Goal: Information Seeking & Learning: Learn about a topic

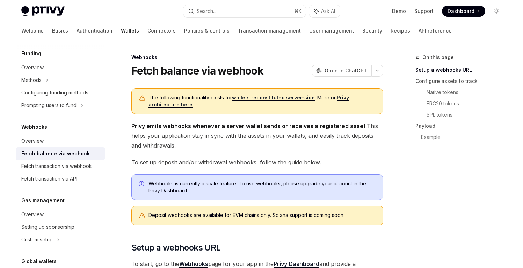
scroll to position [74, 0]
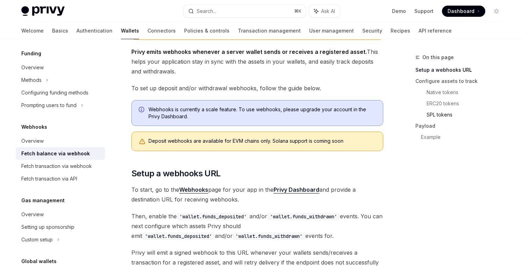
click at [434, 113] on link "SPL tokens" at bounding box center [467, 114] width 81 height 11
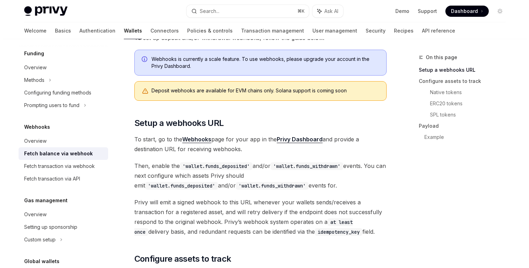
scroll to position [199, 0]
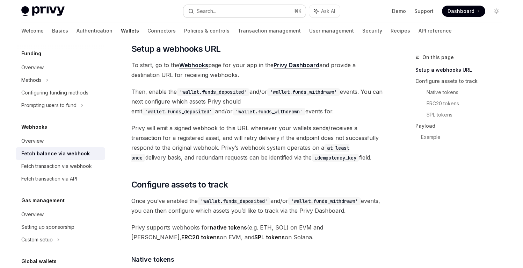
click at [279, 10] on button "Search... ⌘ K" at bounding box center [245, 11] width 122 height 13
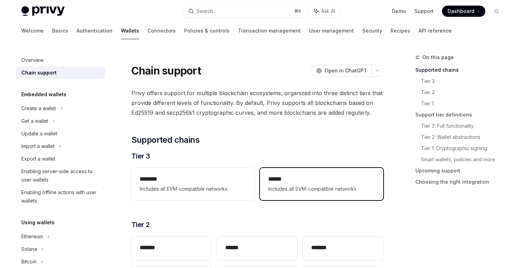
click at [299, 179] on h2 "******" at bounding box center [322, 179] width 106 height 8
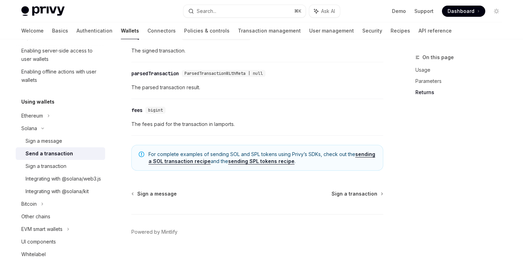
scroll to position [978, 0]
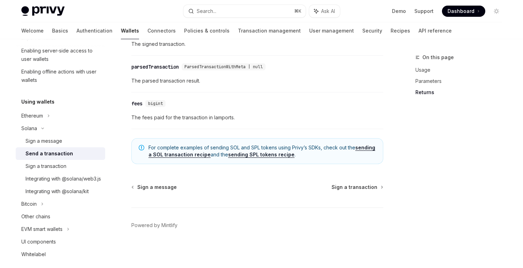
type textarea "*"
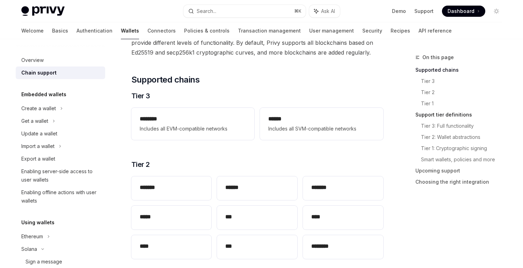
scroll to position [58, 0]
